Goal: Task Accomplishment & Management: Complete application form

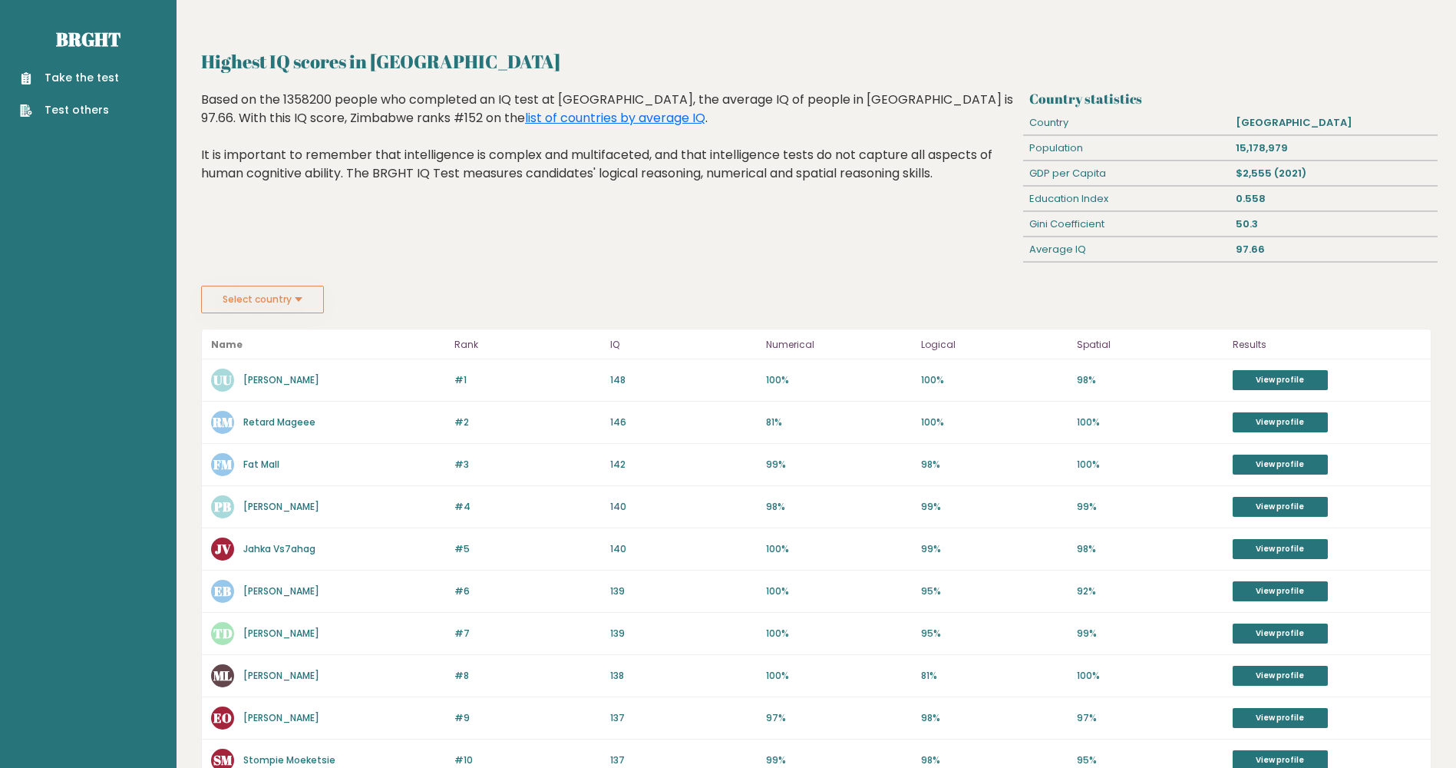
click at [103, 72] on link "Take the test" at bounding box center [69, 78] width 99 height 16
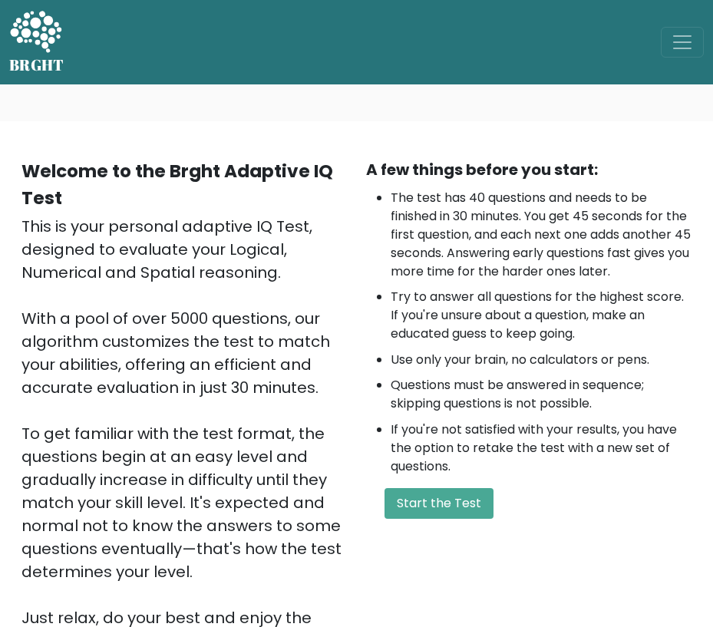
click at [0, 461] on html "BRGHT BRGHT Log in Take the test Take the test Welcome to the Brght Adaptive IQ…" at bounding box center [356, 467] width 713 height 935
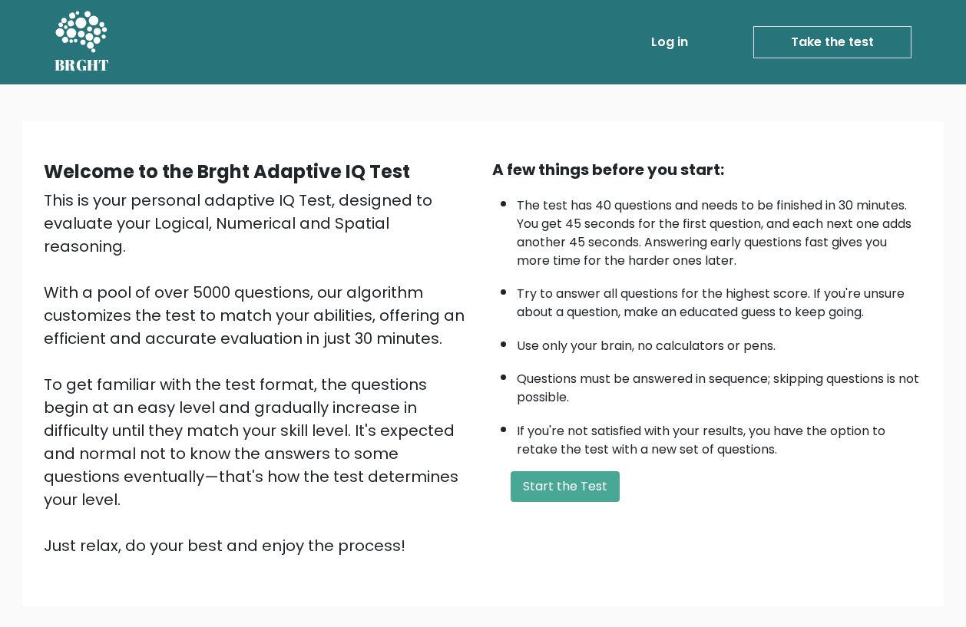
click at [553, 502] on div "A few things before you start: The test has 40 questions and needs to be finish…" at bounding box center [707, 357] width 448 height 399
click at [553, 499] on button "Start the Test" at bounding box center [564, 486] width 109 height 31
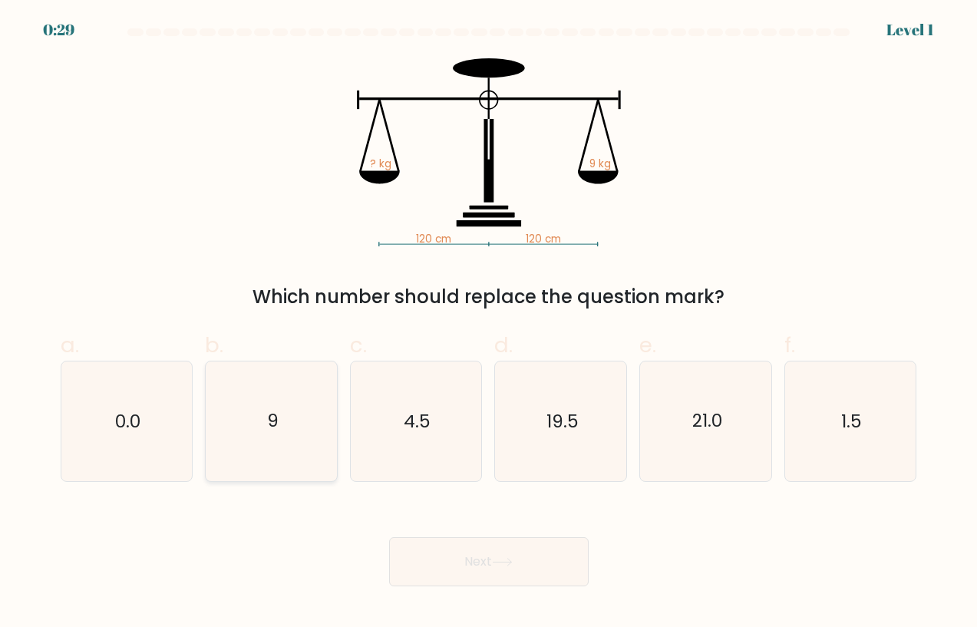
click at [245, 411] on icon "9" at bounding box center [272, 422] width 120 height 120
click at [489, 324] on input "b. 9" at bounding box center [489, 319] width 1 height 10
radio input "true"
click at [471, 564] on button "Next" at bounding box center [489, 561] width 200 height 49
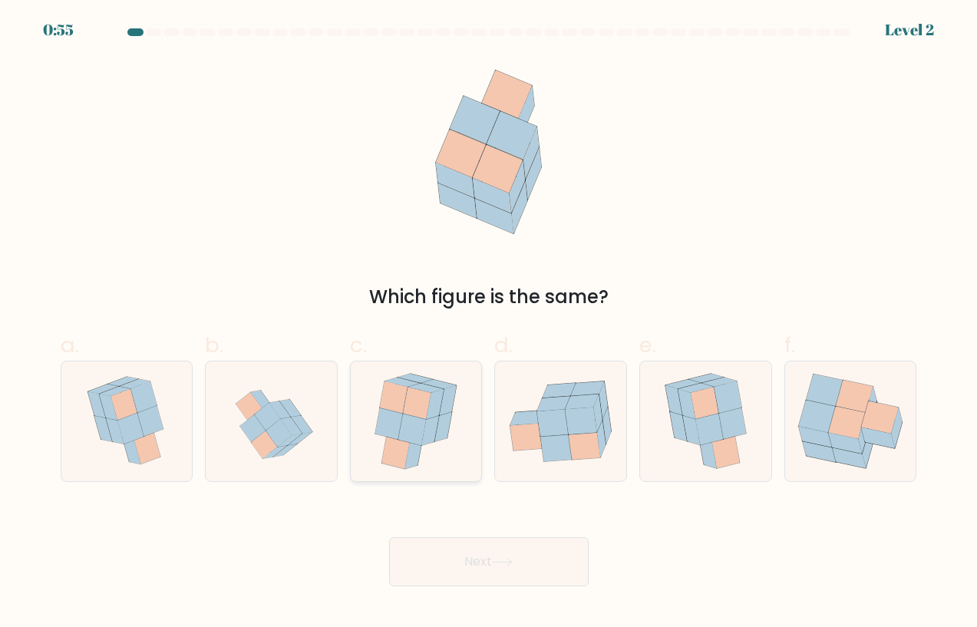
click at [405, 442] on icon at bounding box center [396, 453] width 28 height 32
click at [489, 324] on input "c." at bounding box center [489, 319] width 1 height 10
radio input "true"
click at [453, 553] on button "Next" at bounding box center [489, 561] width 200 height 49
click at [513, 568] on button "Next" at bounding box center [489, 561] width 200 height 49
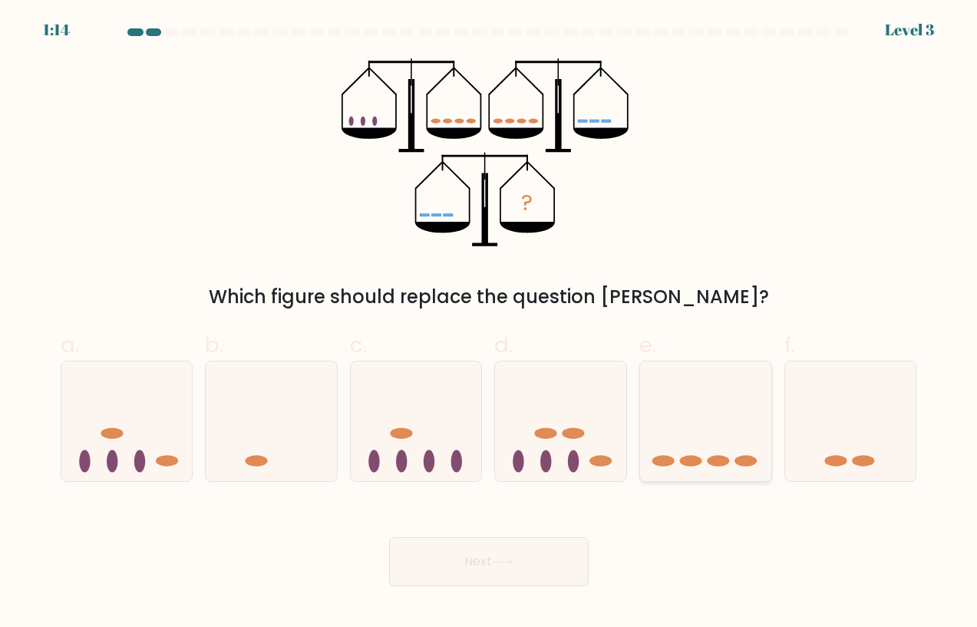
click at [684, 457] on ellipse at bounding box center [691, 461] width 22 height 12
click at [490, 324] on input "e." at bounding box center [489, 319] width 1 height 10
radio input "true"
click at [556, 544] on button "Next" at bounding box center [489, 561] width 200 height 49
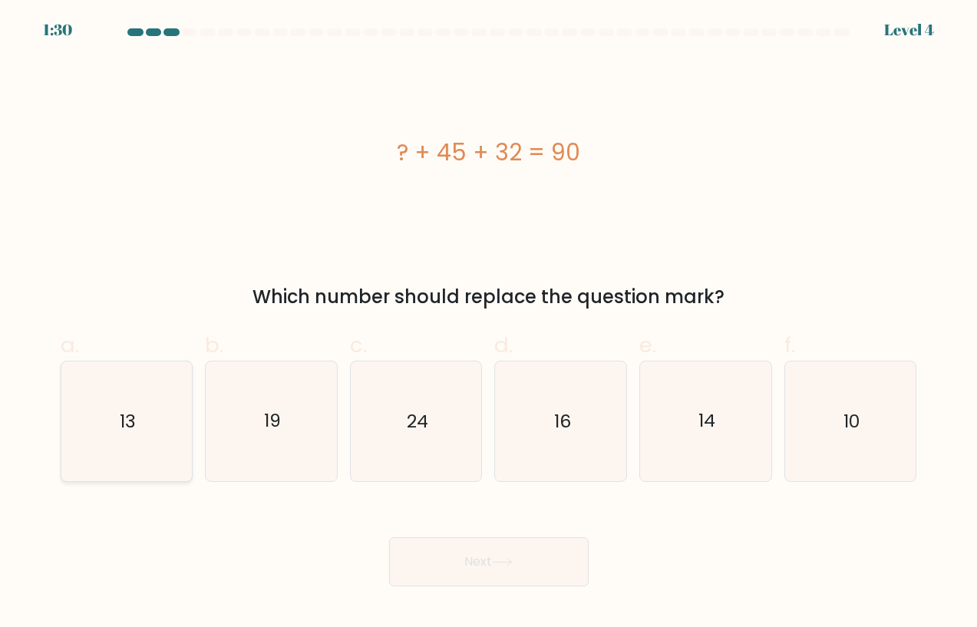
click at [144, 445] on icon "13" at bounding box center [127, 422] width 120 height 120
click at [489, 324] on input "a. 13" at bounding box center [489, 319] width 1 height 10
radio input "true"
click at [461, 573] on button "Next" at bounding box center [489, 561] width 200 height 49
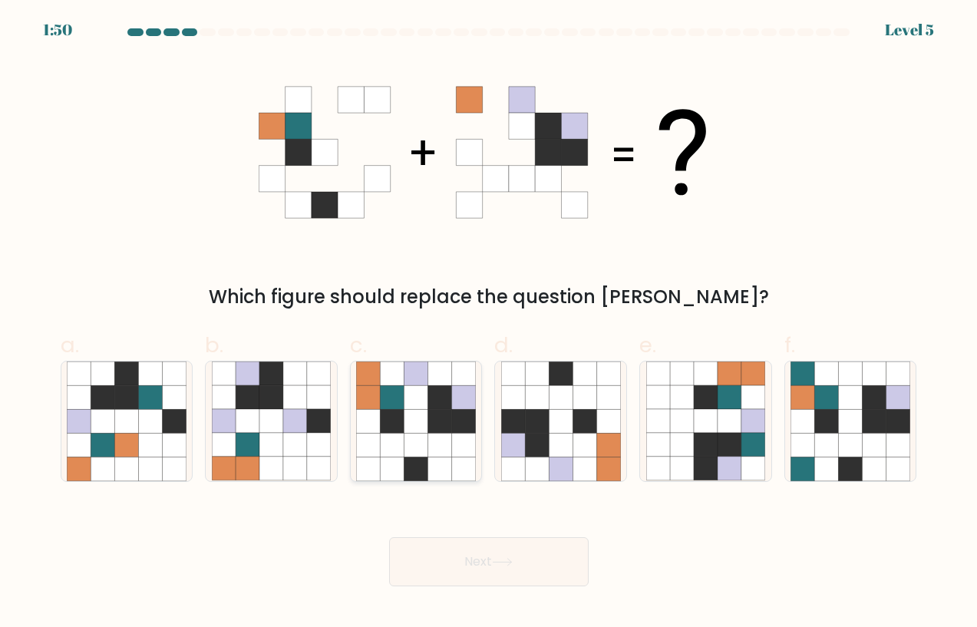
click at [424, 401] on icon at bounding box center [416, 398] width 24 height 24
click at [489, 324] on input "c." at bounding box center [489, 319] width 1 height 10
radio input "true"
click at [464, 584] on button "Next" at bounding box center [489, 561] width 200 height 49
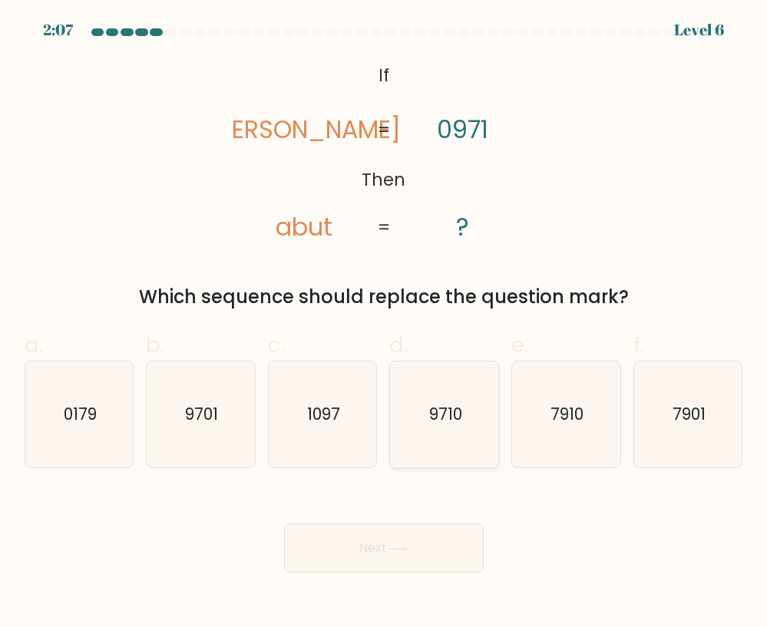
click at [439, 404] on text "9710" at bounding box center [445, 414] width 33 height 22
click at [385, 324] on input "d. 9710" at bounding box center [384, 319] width 1 height 10
radio input "true"
click at [428, 526] on button "Next" at bounding box center [384, 547] width 200 height 49
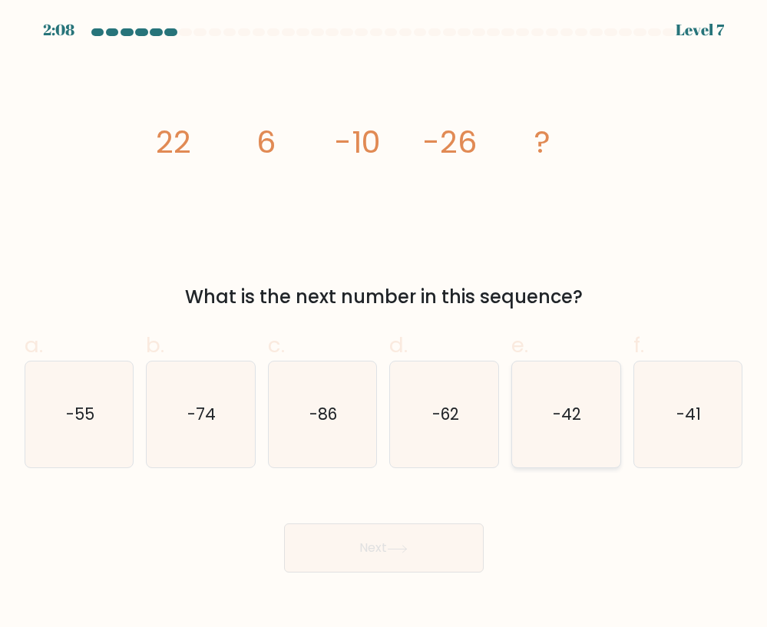
click at [536, 401] on icon "-42" at bounding box center [566, 415] width 106 height 106
click at [385, 324] on input "e. -42" at bounding box center [384, 319] width 1 height 10
radio input "true"
click at [410, 554] on button "Next" at bounding box center [384, 547] width 200 height 49
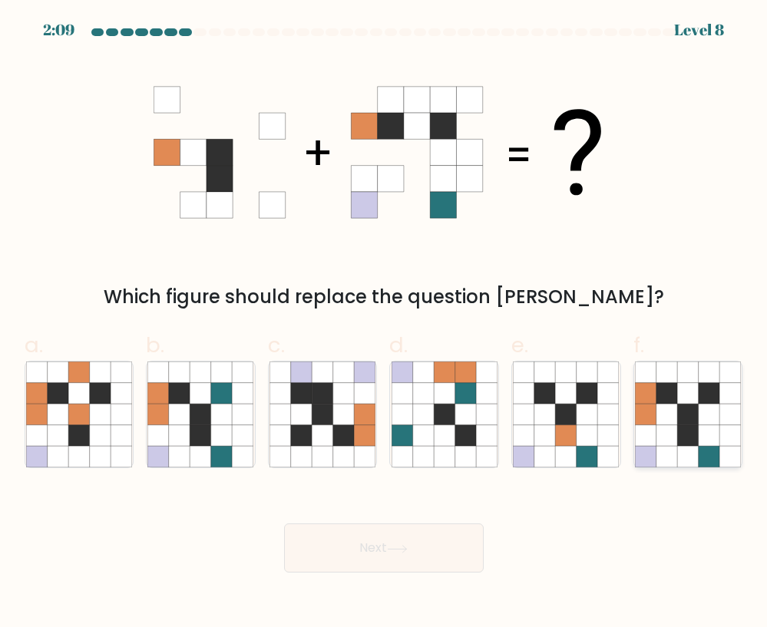
click at [710, 443] on icon at bounding box center [708, 435] width 21 height 21
click at [385, 324] on input "f." at bounding box center [384, 319] width 1 height 10
radio input "true"
click at [419, 542] on button "Next" at bounding box center [384, 547] width 200 height 49
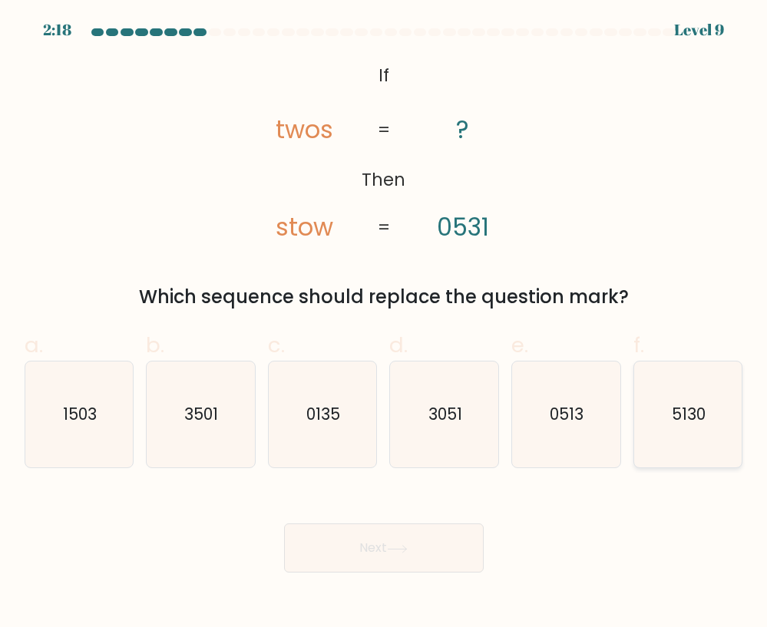
click at [677, 413] on text "5130" at bounding box center [689, 414] width 34 height 22
click at [385, 324] on input "f. 5130" at bounding box center [384, 319] width 1 height 10
radio input "true"
click at [461, 540] on button "Next" at bounding box center [384, 547] width 200 height 49
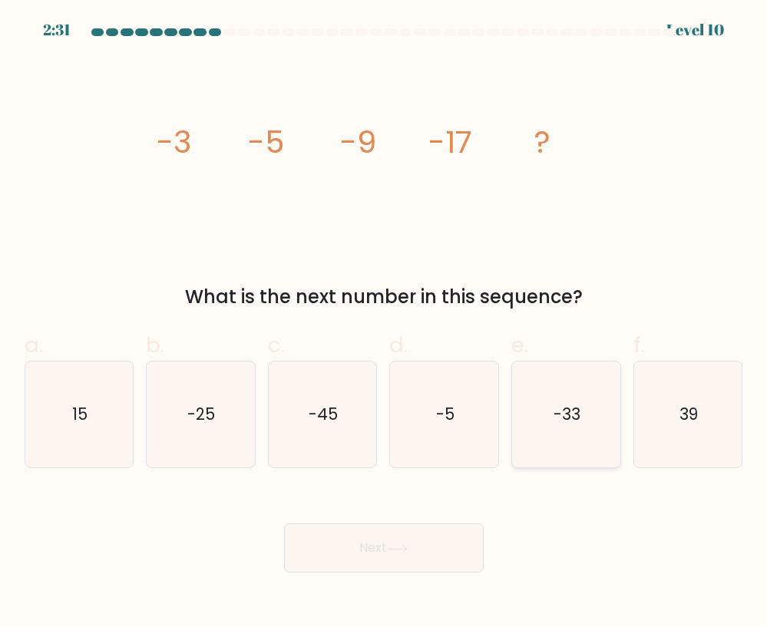
click at [545, 379] on icon "-33" at bounding box center [566, 415] width 106 height 106
click at [385, 324] on input "e. -33" at bounding box center [384, 319] width 1 height 10
radio input "true"
click at [424, 550] on button "Next" at bounding box center [384, 547] width 200 height 49
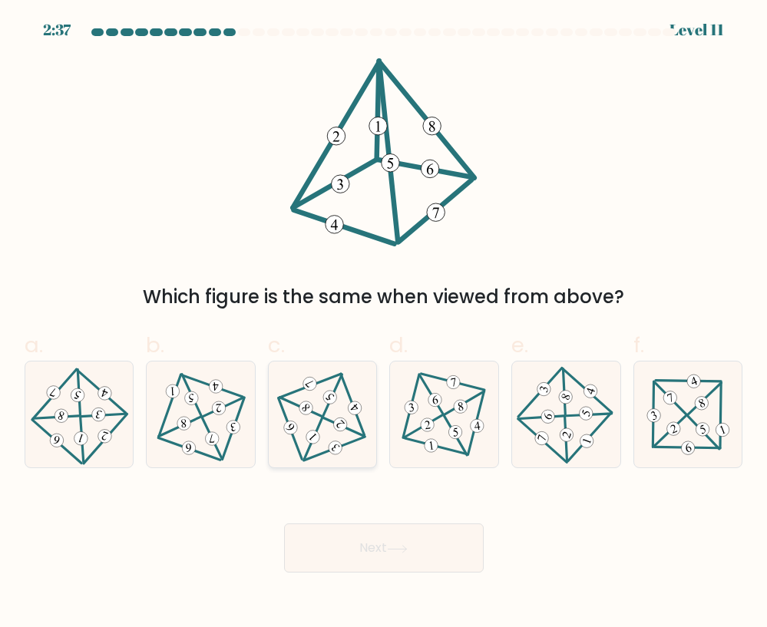
click at [328, 412] on icon at bounding box center [322, 414] width 87 height 84
click at [384, 324] on input "c." at bounding box center [384, 319] width 1 height 10
radio input "true"
click at [375, 559] on button "Next" at bounding box center [384, 547] width 200 height 49
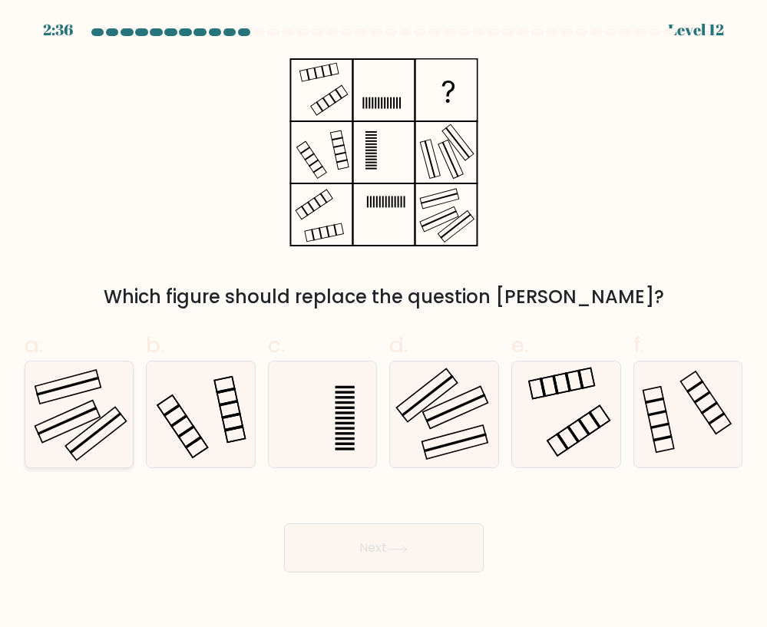
click at [91, 428] on icon at bounding box center [79, 415] width 106 height 106
click at [384, 324] on input "a." at bounding box center [384, 319] width 1 height 10
radio input "true"
click at [380, 545] on button "Next" at bounding box center [384, 547] width 200 height 49
